Goal: Transaction & Acquisition: Book appointment/travel/reservation

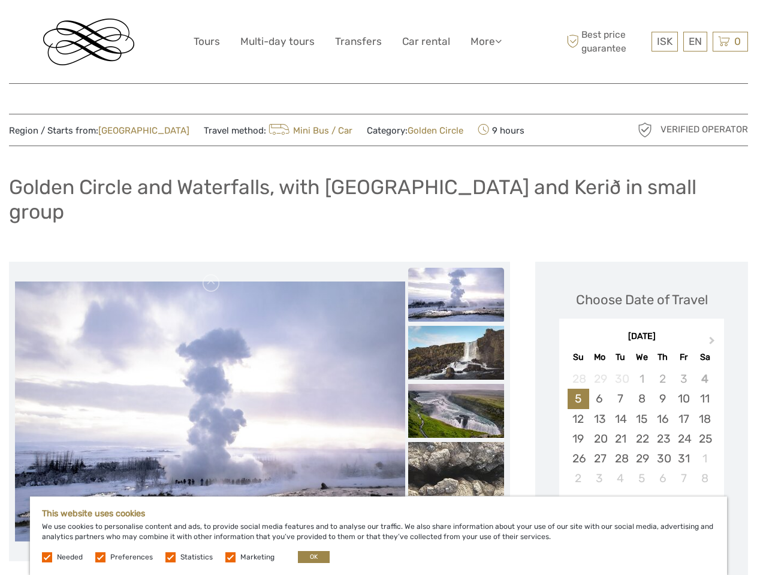
click at [485, 41] on link "More" at bounding box center [486, 41] width 31 height 17
click at [499, 41] on icon at bounding box center [498, 41] width 7 height 10
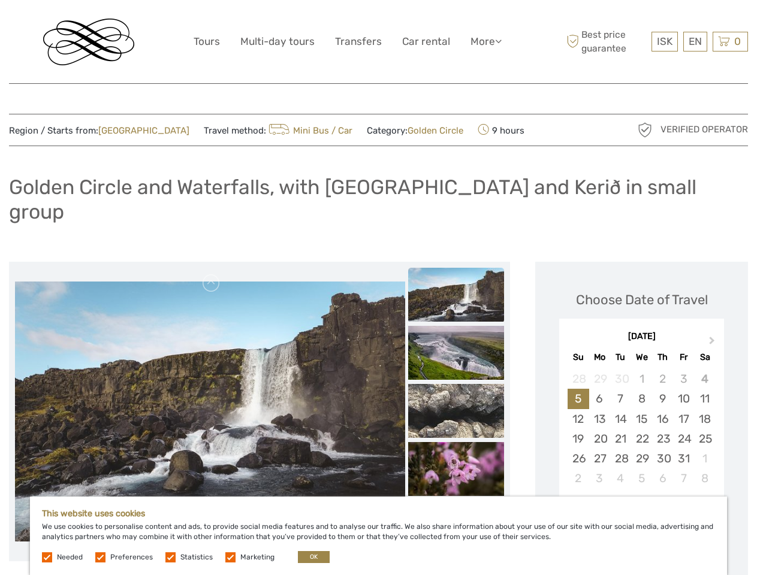
click at [664, 41] on span "ISK" at bounding box center [665, 41] width 16 height 12
click at [695, 41] on div "EN English Español Deutsch" at bounding box center [695, 42] width 24 height 20
click at [730, 41] on div "0 Items Total 0 ISK Checkout The shopping cart is empty." at bounding box center [730, 42] width 35 height 20
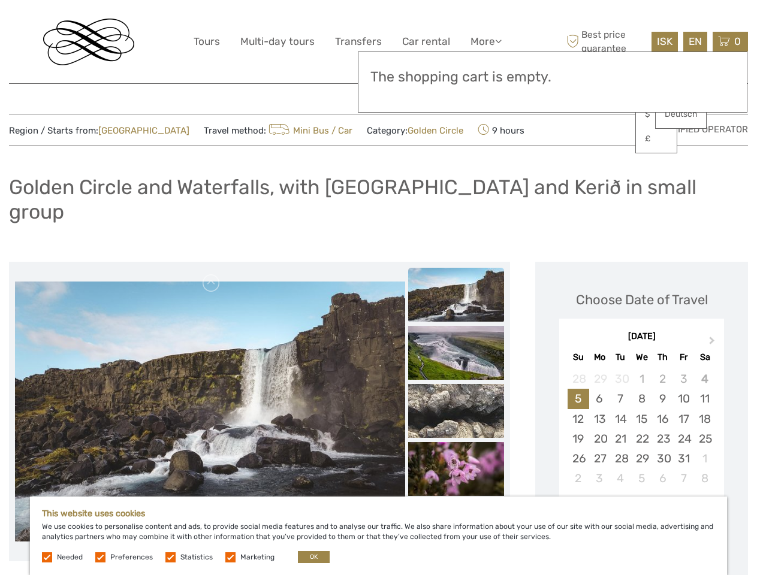
click at [210, 388] on img at bounding box center [210, 412] width 390 height 260
click at [212, 274] on link at bounding box center [211, 283] width 19 height 19
click at [456, 97] on div "Items Total 0 ISK Checkout The shopping cart is empty." at bounding box center [553, 82] width 390 height 61
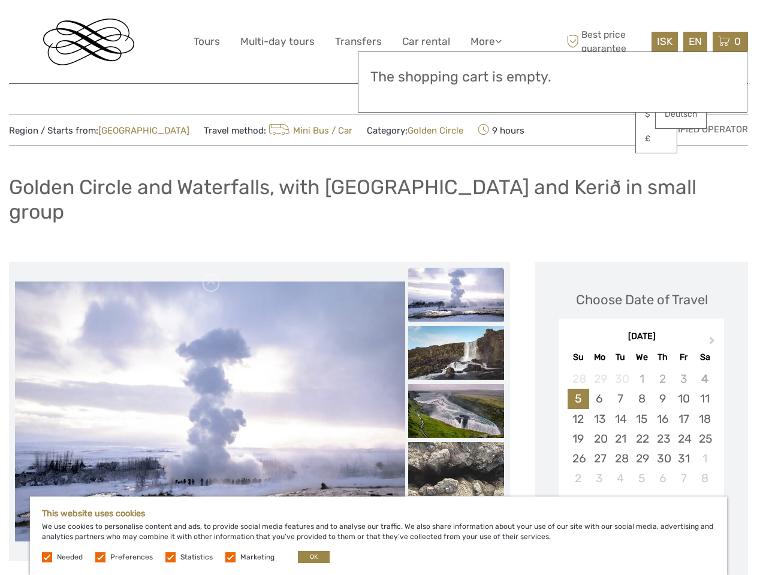
click at [456, 97] on div "Items Total 0 ISK Checkout The shopping cart is empty." at bounding box center [553, 82] width 390 height 61
